Goal: Task Accomplishment & Management: Manage account settings

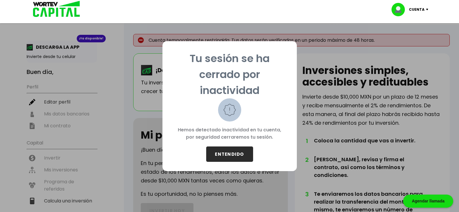
click at [217, 154] on button "ENTENDIDO" at bounding box center [229, 153] width 47 height 15
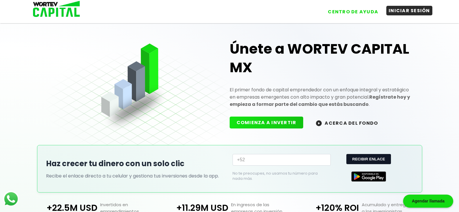
click at [419, 7] on button "INICIAR SESIÓN" at bounding box center [409, 11] width 46 height 10
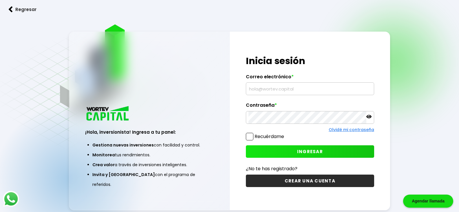
click at [340, 90] on input "text" at bounding box center [309, 88] width 123 height 12
click at [285, 92] on input "text" at bounding box center [309, 88] width 123 height 12
click at [273, 91] on input "text" at bounding box center [309, 88] width 123 height 12
click at [289, 90] on input "text" at bounding box center [309, 88] width 123 height 12
type input "[EMAIL_ADDRESS][DOMAIN_NAME]"
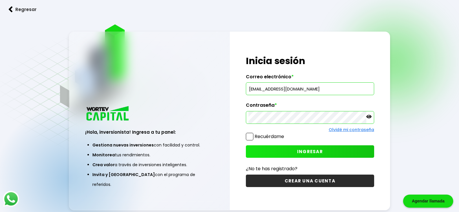
click at [250, 132] on div "Olvidé mi contraseña" at bounding box center [310, 129] width 128 height 6
click at [253, 135] on span at bounding box center [250, 137] width 8 height 8
click at [285, 133] on input "Recuérdame" at bounding box center [285, 133] width 0 height 0
click at [332, 148] on button "INGRESAR" at bounding box center [310, 151] width 128 height 12
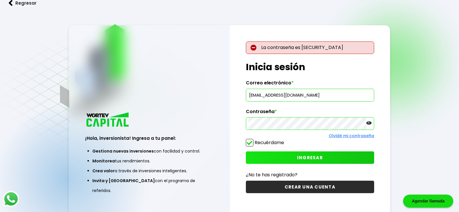
click at [137, 116] on div "¡Hola, inversionista! Ingresa a tu panel: Gestiona nuevas inversiones con facil…" at bounding box center [229, 120] width 321 height 191
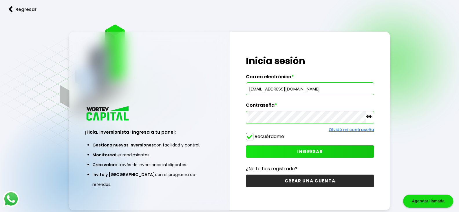
click at [370, 115] on icon at bounding box center [368, 116] width 5 height 3
click at [336, 148] on button "INGRESAR" at bounding box center [310, 151] width 128 height 12
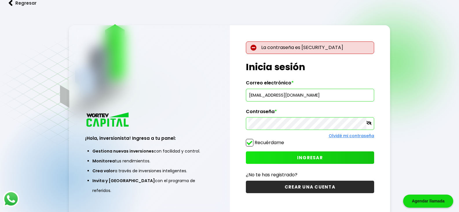
click at [308, 159] on span "INGRESAR" at bounding box center [310, 157] width 26 height 6
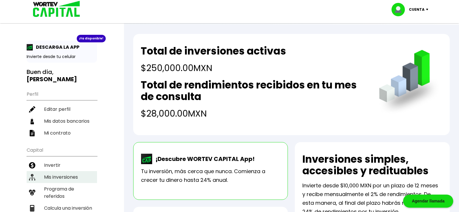
click at [85, 177] on li "Mis inversiones" at bounding box center [62, 177] width 70 height 12
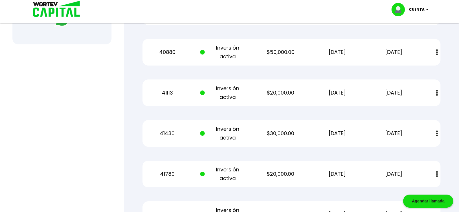
scroll to position [271, 0]
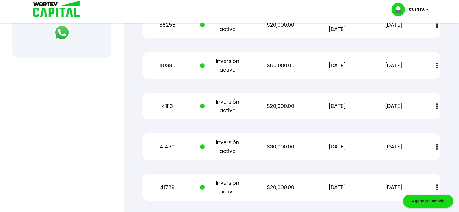
click at [446, 84] on div "Mis inversiones Como inversionista activo de WORTEV CAPITAL, apoyas el crecimie…" at bounding box center [291, 57] width 316 height 548
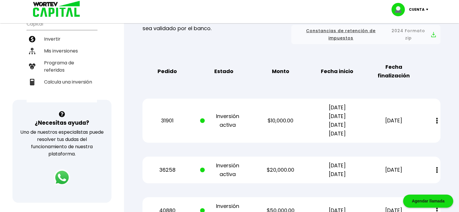
scroll to position [0, 0]
